Goal: Browse casually

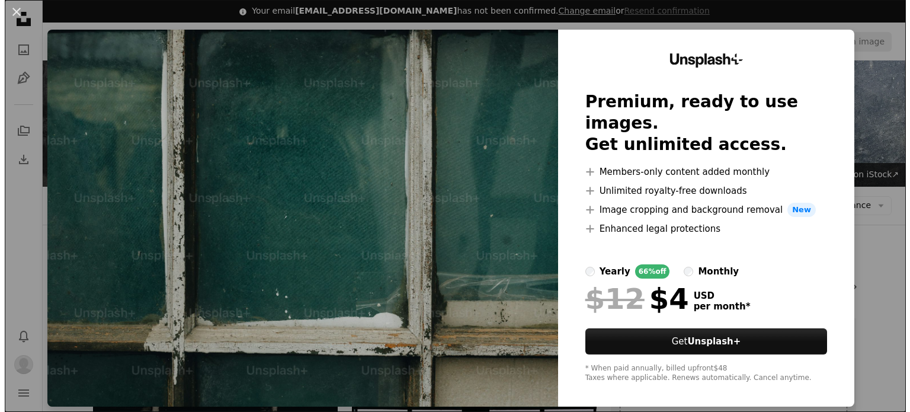
scroll to position [248, 0]
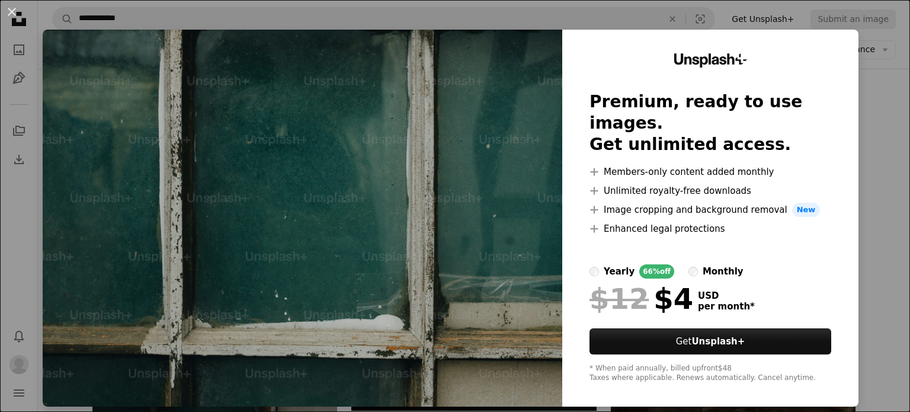
click at [431, 191] on img at bounding box center [303, 218] width 520 height 377
click at [865, 119] on div "An X shape Unsplash+ Premium, ready to use images. Get unlimited access. A plus…" at bounding box center [455, 206] width 910 height 412
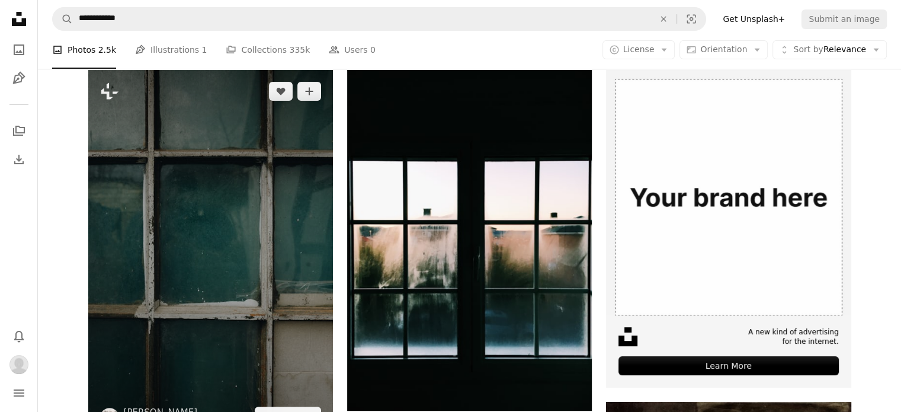
click at [296, 153] on img at bounding box center [210, 253] width 245 height 367
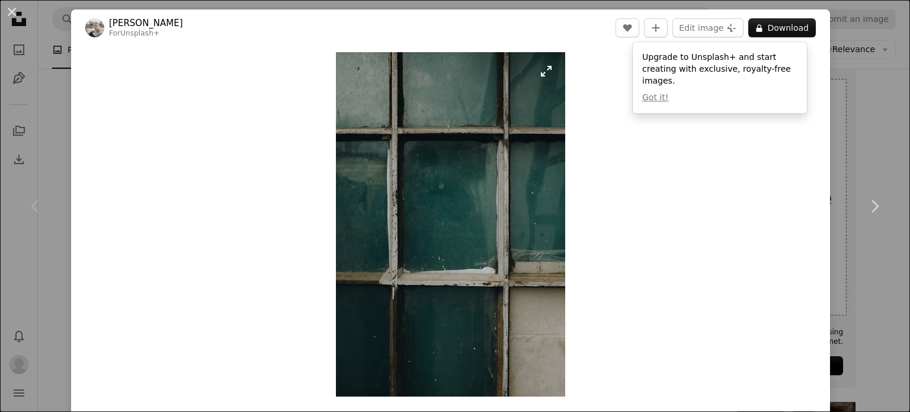
click at [540, 69] on img "Zoom in on this image" at bounding box center [450, 224] width 229 height 344
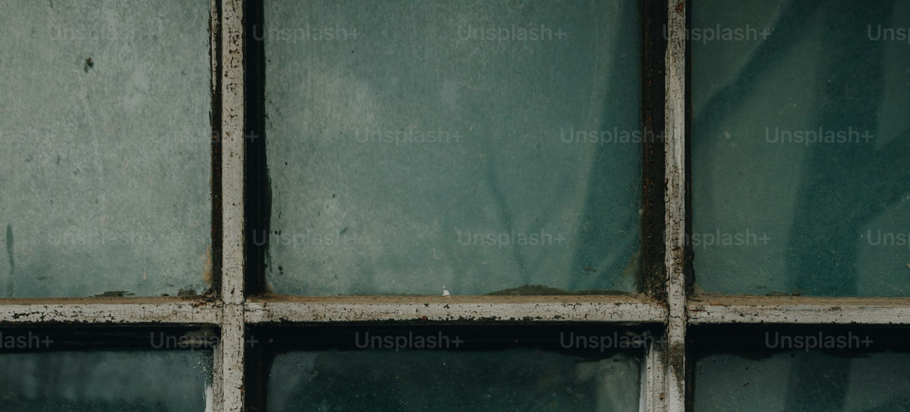
scroll to position [464, 0]
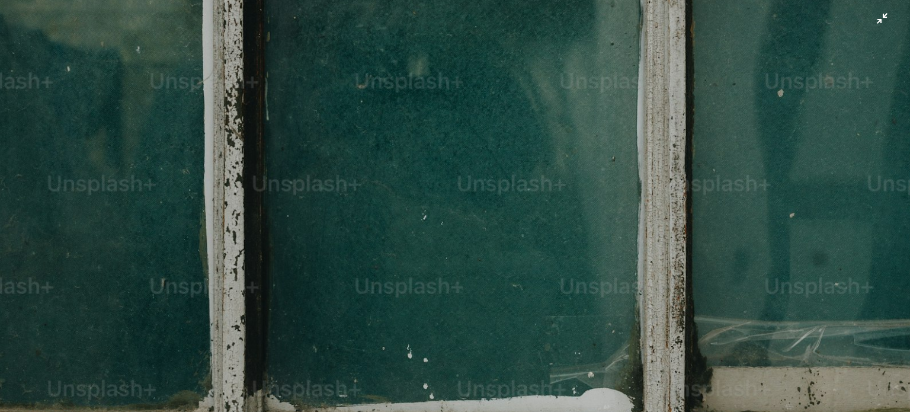
click at [873, 18] on img "Zoom out on this image" at bounding box center [454, 219] width 911 height 1367
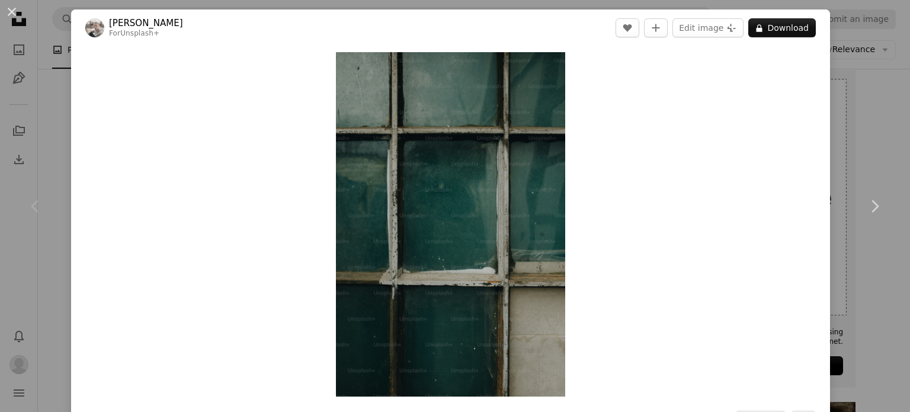
click at [742, 144] on div "Zoom in" at bounding box center [450, 224] width 759 height 356
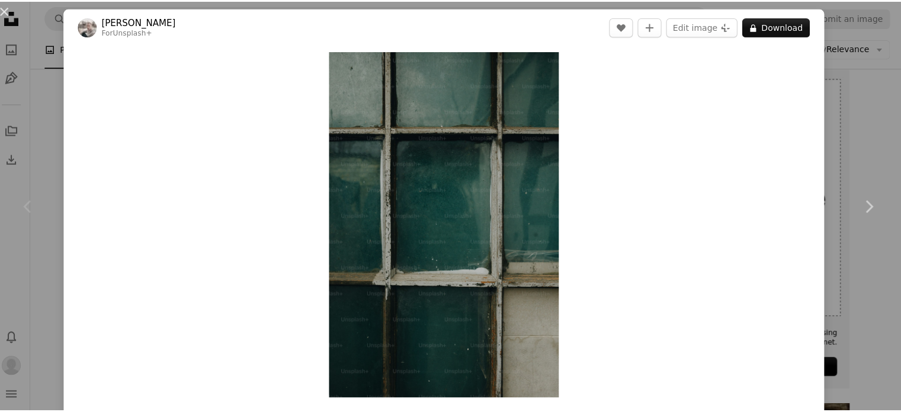
scroll to position [248, 0]
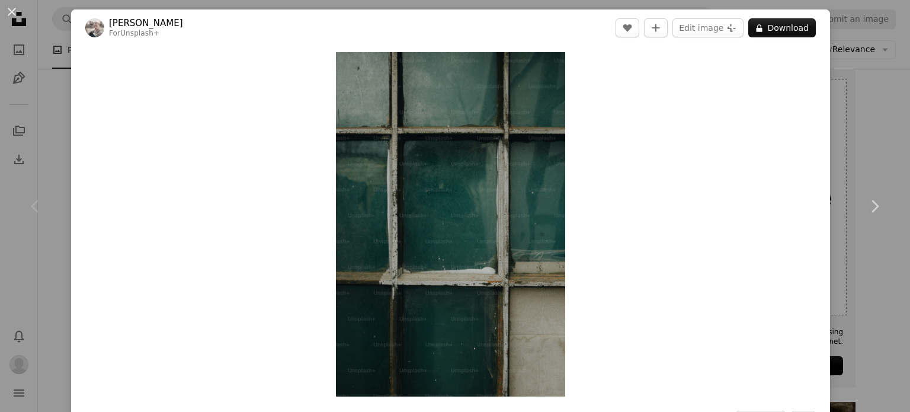
click at [638, 287] on div "Zoom in" at bounding box center [450, 224] width 759 height 356
click at [872, 154] on link "Chevron right" at bounding box center [874, 206] width 71 height 114
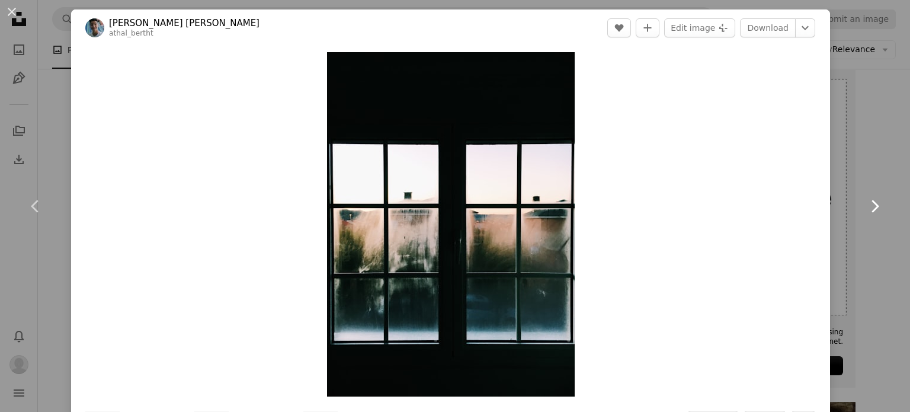
click at [872, 154] on link "Chevron right" at bounding box center [874, 206] width 71 height 114
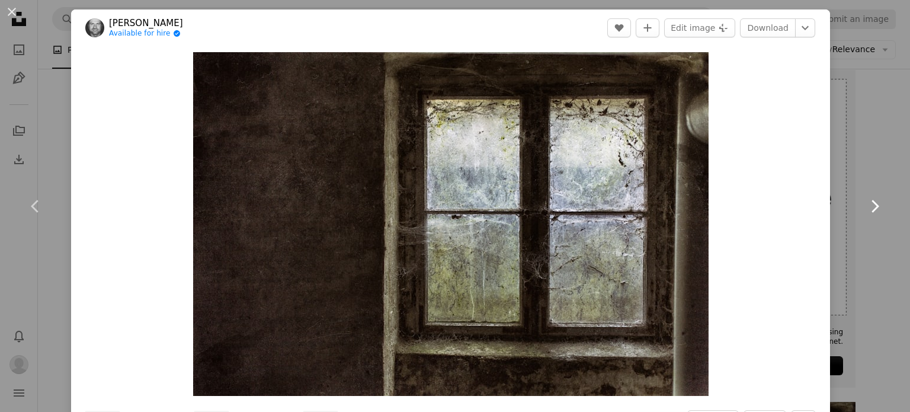
click at [872, 154] on link "Chevron right" at bounding box center [874, 206] width 71 height 114
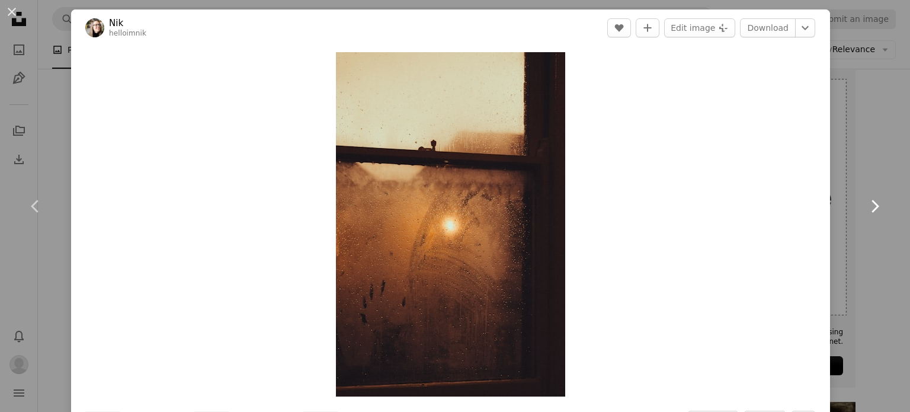
click at [872, 154] on link "Chevron right" at bounding box center [874, 206] width 71 height 114
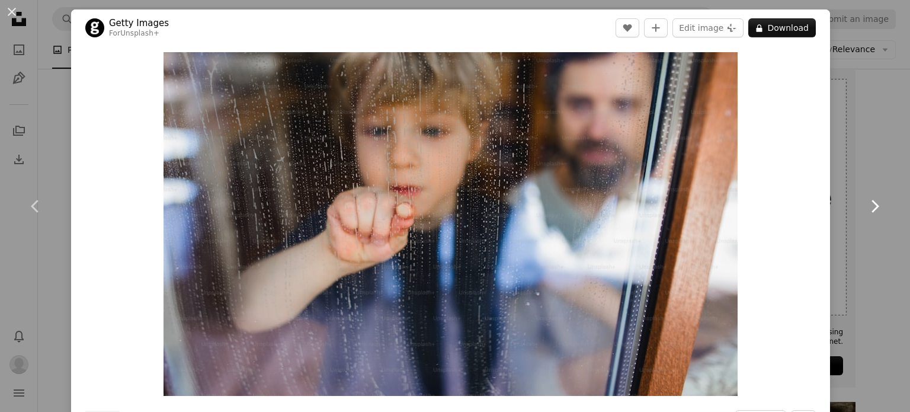
click at [872, 154] on link "Chevron right" at bounding box center [874, 206] width 71 height 114
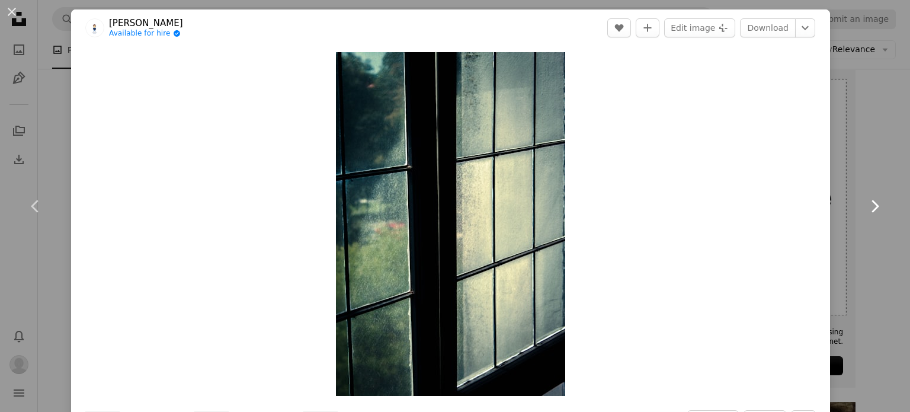
click at [872, 154] on link "Chevron right" at bounding box center [874, 206] width 71 height 114
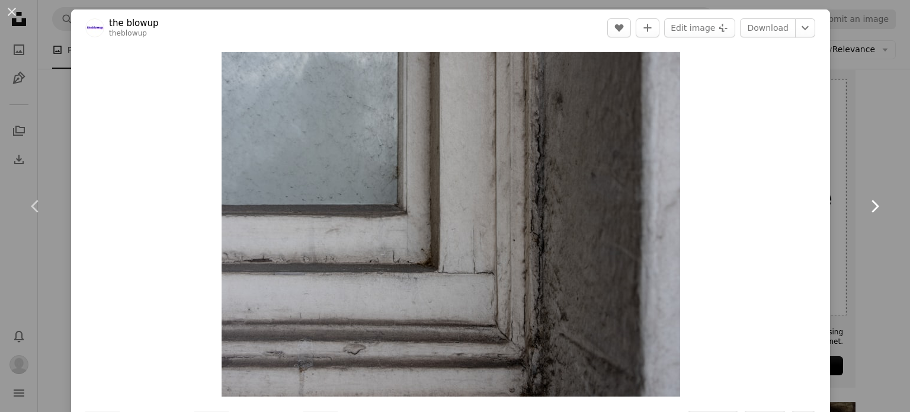
click at [872, 154] on link "Chevron right" at bounding box center [874, 206] width 71 height 114
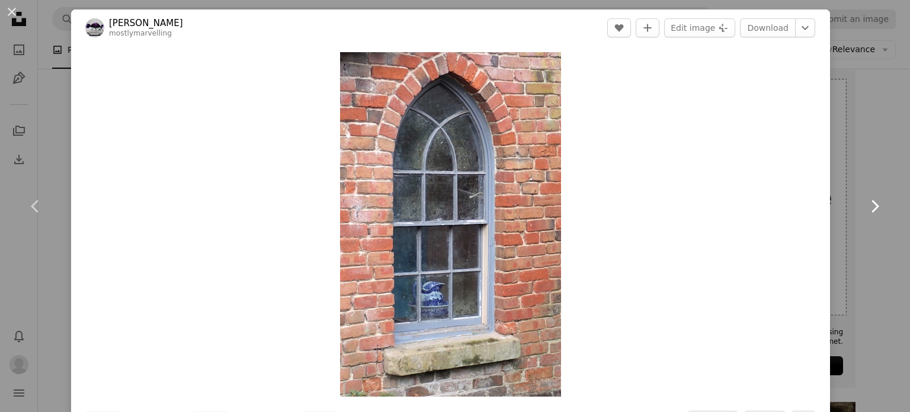
click at [872, 154] on link "Chevron right" at bounding box center [874, 206] width 71 height 114
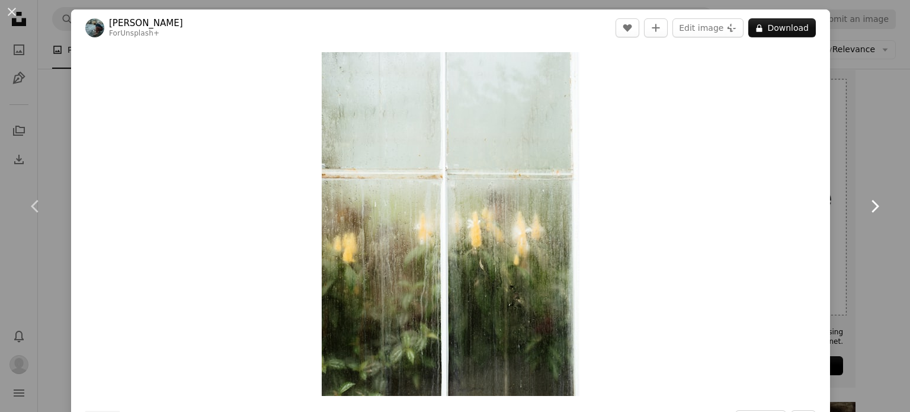
click at [872, 154] on link "Chevron right" at bounding box center [874, 206] width 71 height 114
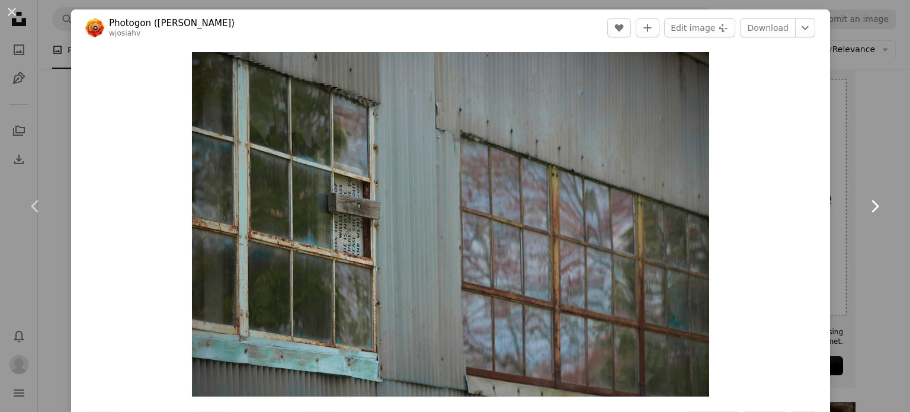
click at [872, 154] on link "Chevron right" at bounding box center [874, 206] width 71 height 114
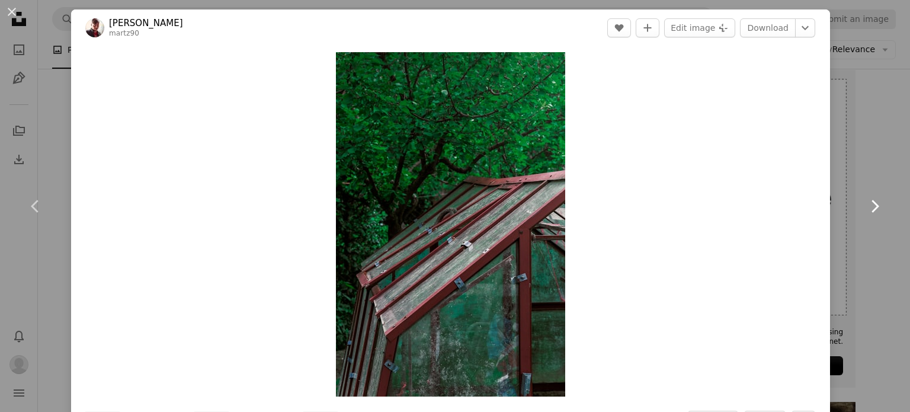
click at [872, 154] on link "Chevron right" at bounding box center [874, 206] width 71 height 114
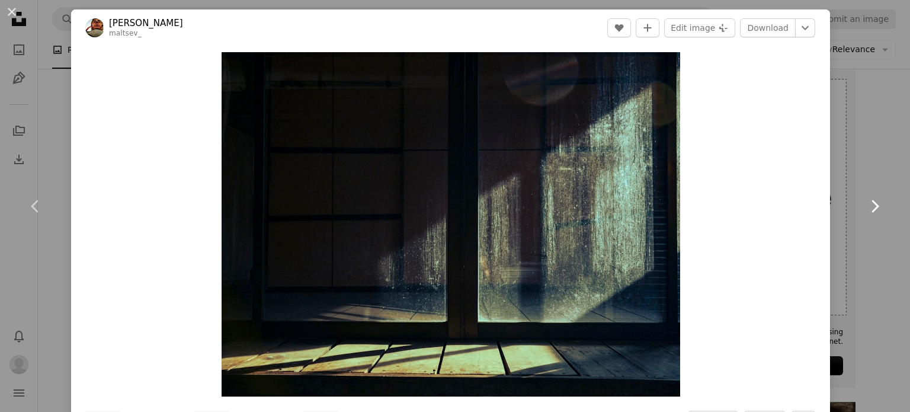
click at [872, 154] on link "Chevron right" at bounding box center [874, 206] width 71 height 114
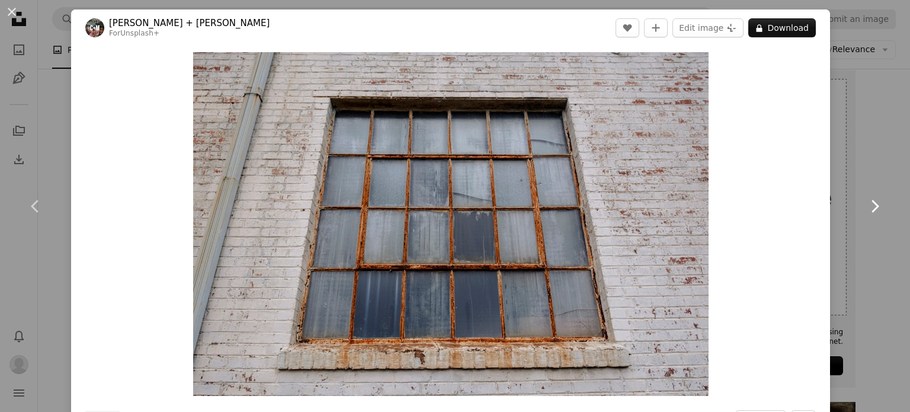
click at [872, 154] on link "Chevron right" at bounding box center [874, 206] width 71 height 114
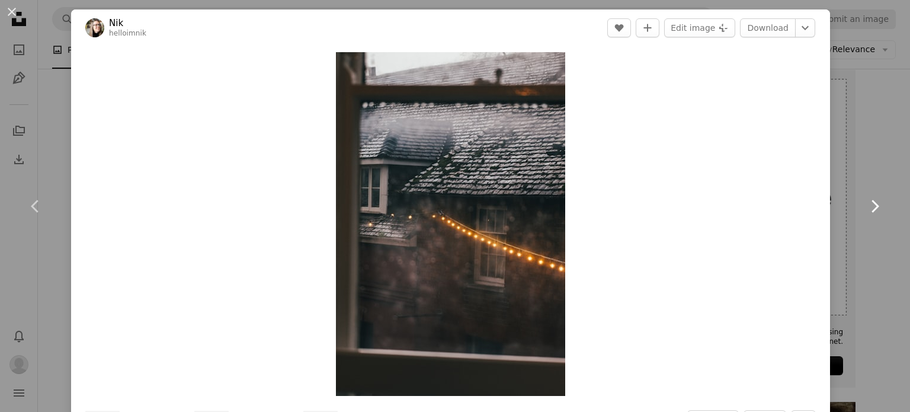
click at [872, 154] on link "Chevron right" at bounding box center [874, 206] width 71 height 114
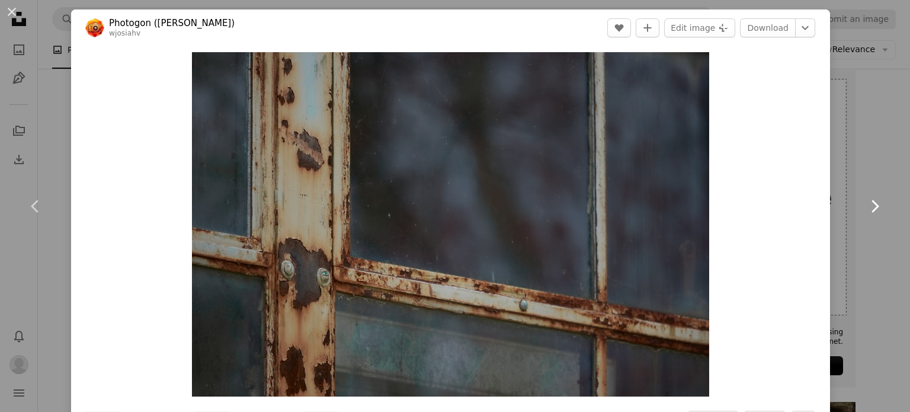
click at [872, 154] on link "Chevron right" at bounding box center [874, 206] width 71 height 114
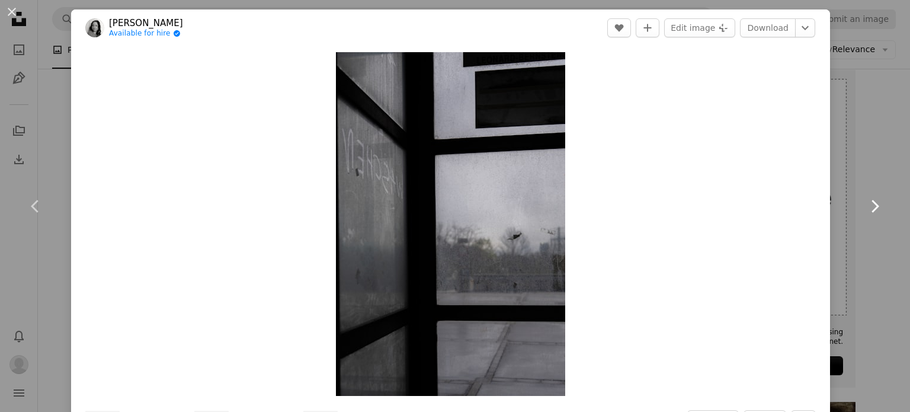
click at [872, 154] on link "Chevron right" at bounding box center [874, 206] width 71 height 114
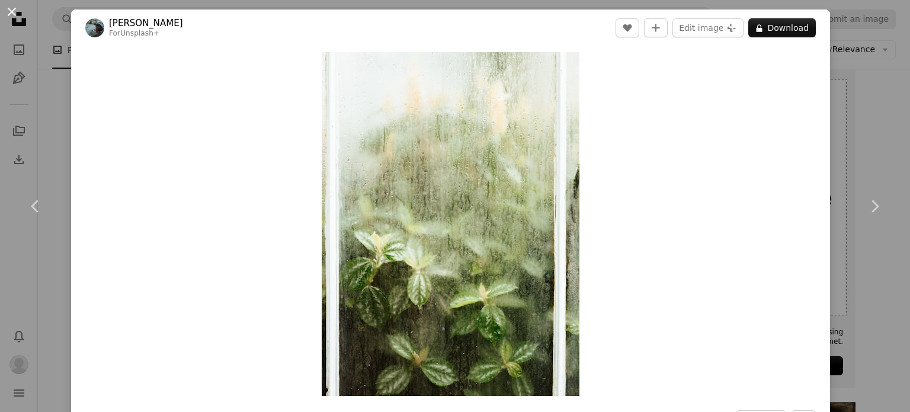
click at [11, 6] on button "An X shape" at bounding box center [12, 12] width 14 height 14
